Goal: Task Accomplishment & Management: Manage account settings

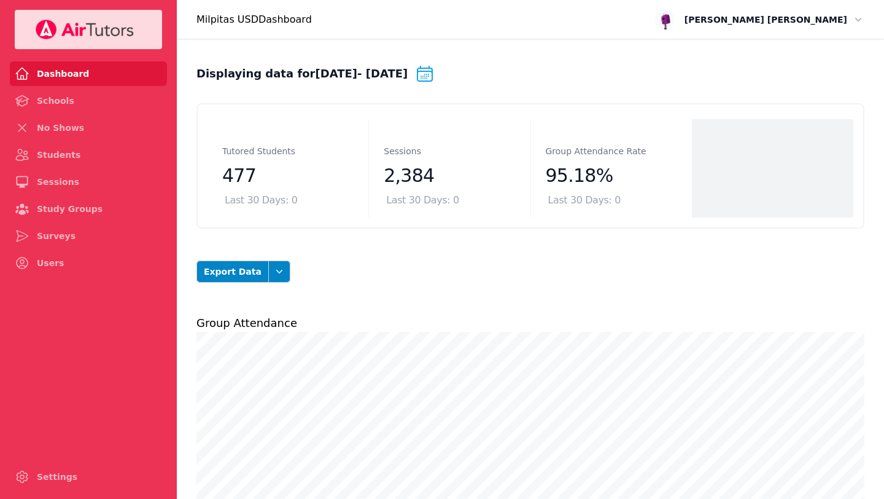
click at [850, 25] on span "[PERSON_NAME]" at bounding box center [770, 19] width 190 height 15
click at [820, 67] on button "Logout" at bounding box center [825, 70] width 79 height 20
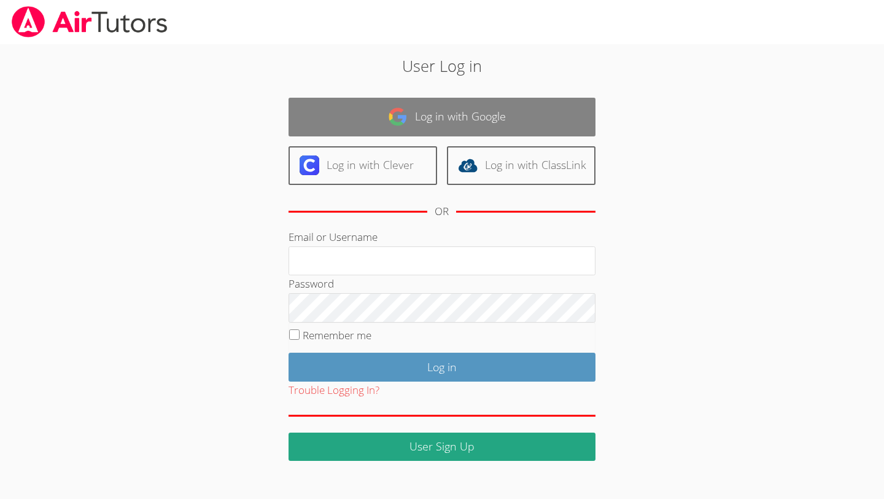
click at [426, 117] on link "Log in with Google" at bounding box center [442, 117] width 307 height 39
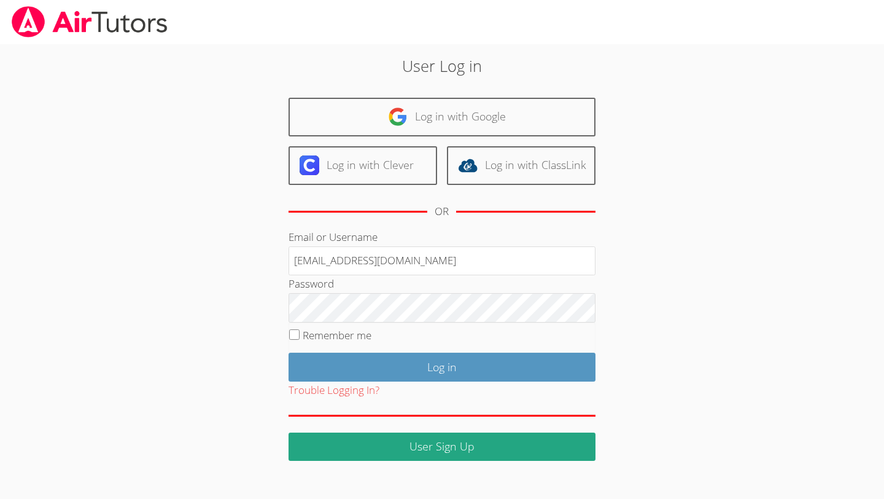
type input "[EMAIL_ADDRESS][DOMAIN_NAME]"
click at [289, 352] on input "Log in" at bounding box center [442, 366] width 307 height 29
